Goal: Entertainment & Leisure: Browse casually

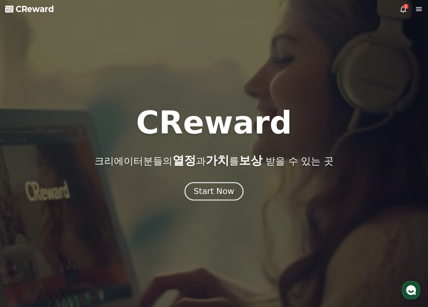
click at [214, 193] on div "Start Now" at bounding box center [214, 191] width 40 height 11
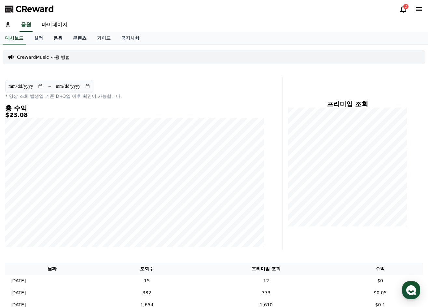
click at [58, 38] on link "음원" at bounding box center [58, 38] width 20 height 12
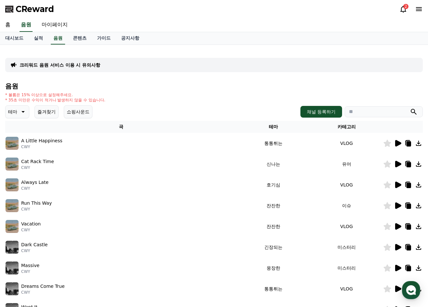
click at [25, 114] on icon at bounding box center [23, 112] width 8 height 8
click at [20, 148] on button "어두운" at bounding box center [15, 147] width 19 height 14
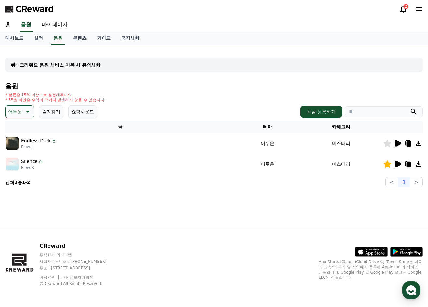
click at [396, 144] on icon at bounding box center [398, 143] width 6 height 7
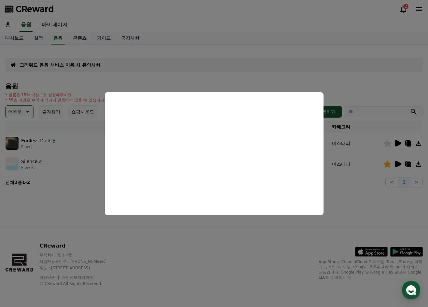
click at [396, 164] on button "close modal" at bounding box center [214, 153] width 428 height 307
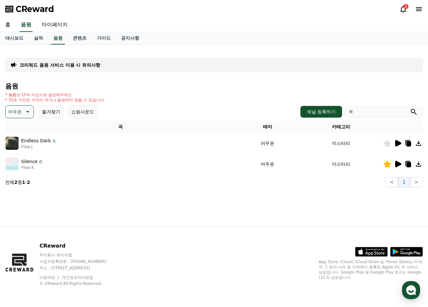
click at [397, 162] on icon at bounding box center [398, 164] width 6 height 7
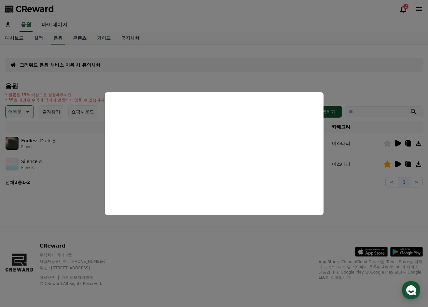
click at [76, 144] on button "close modal" at bounding box center [214, 153] width 428 height 307
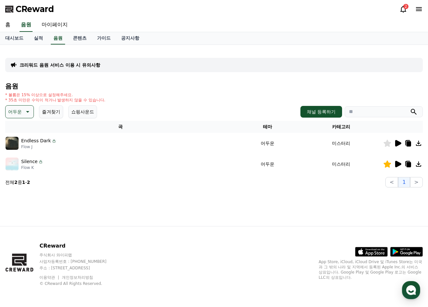
click at [403, 143] on div at bounding box center [402, 144] width 39 height 8
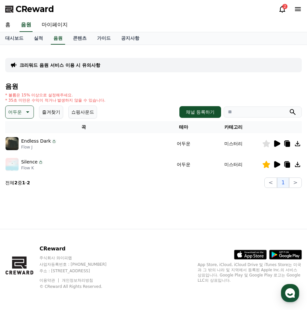
click at [276, 144] on icon at bounding box center [277, 143] width 6 height 7
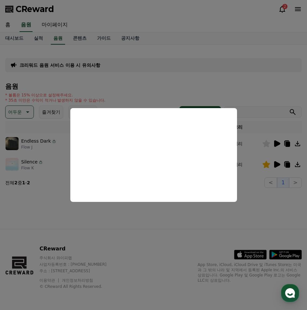
click at [244, 78] on button "close modal" at bounding box center [153, 155] width 307 height 310
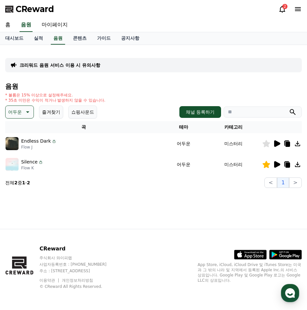
click at [274, 145] on icon at bounding box center [277, 143] width 6 height 7
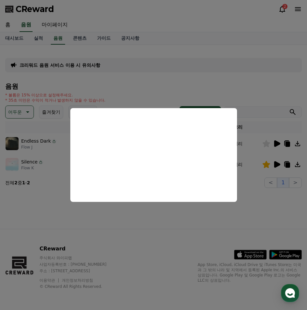
click at [276, 163] on button "close modal" at bounding box center [153, 155] width 307 height 310
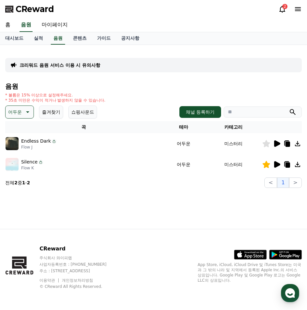
click at [277, 164] on icon at bounding box center [277, 164] width 6 height 7
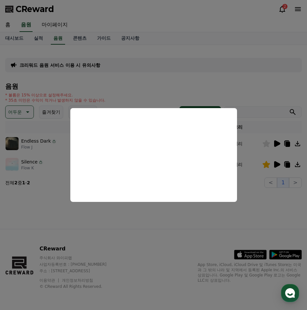
click at [86, 224] on button "close modal" at bounding box center [153, 155] width 307 height 310
